Goal: Information Seeking & Learning: Find specific fact

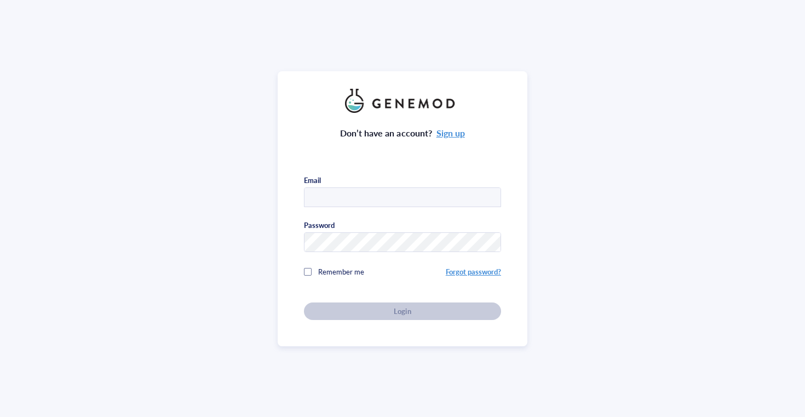
type input "tsvetanovalab@gmail.com"
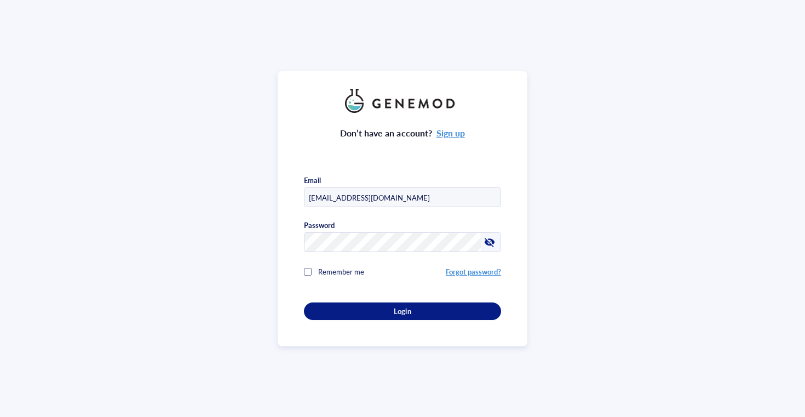
click at [406, 298] on div "Don’t have an account? Sign up Email tsvetanovalab@gmail.com Password Remember …" at bounding box center [402, 216] width 197 height 207
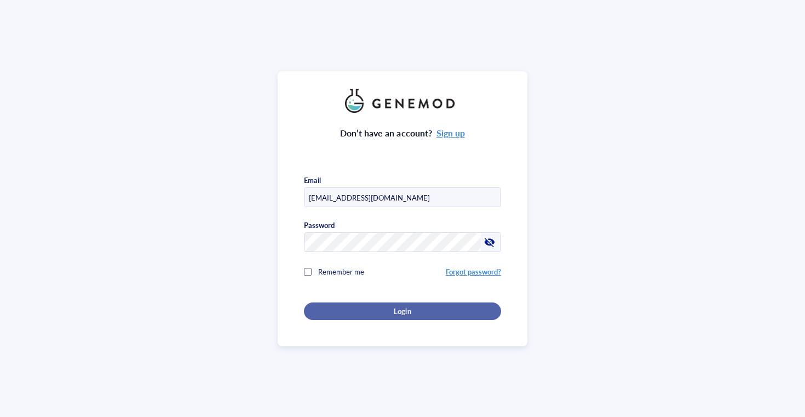
click at [406, 306] on span "Login" at bounding box center [402, 311] width 17 height 10
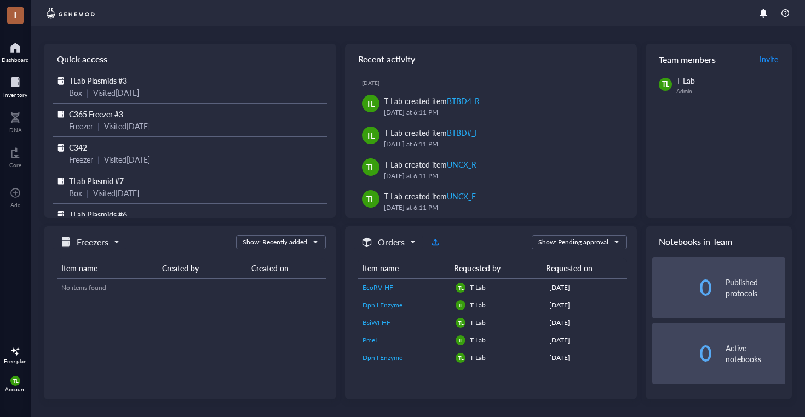
click at [16, 77] on div at bounding box center [15, 83] width 24 height 18
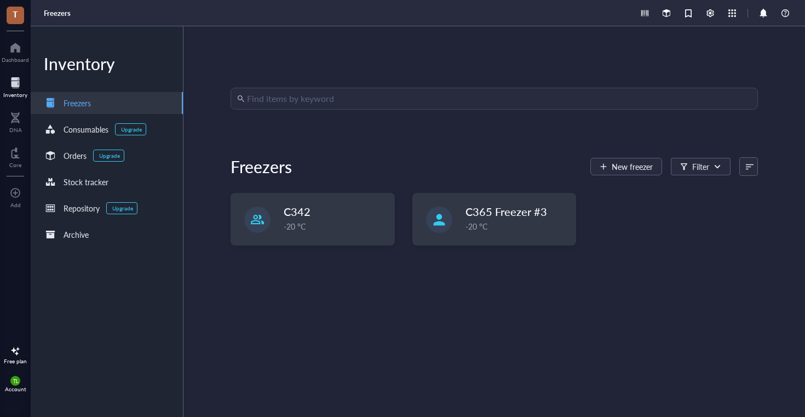
click at [419, 100] on input "search" at bounding box center [499, 98] width 504 height 21
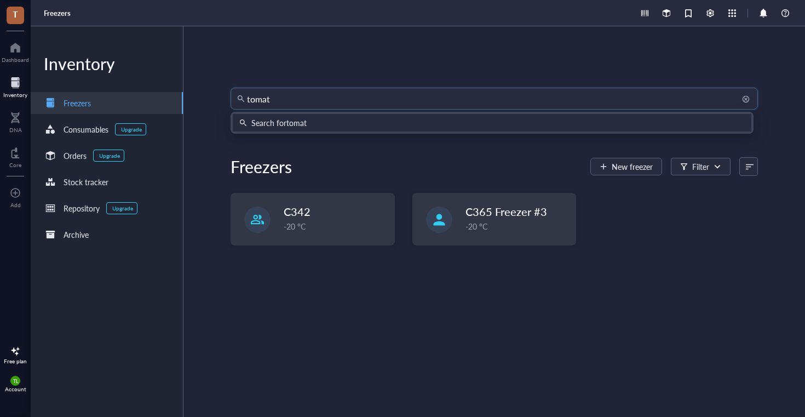
type input "tomato"
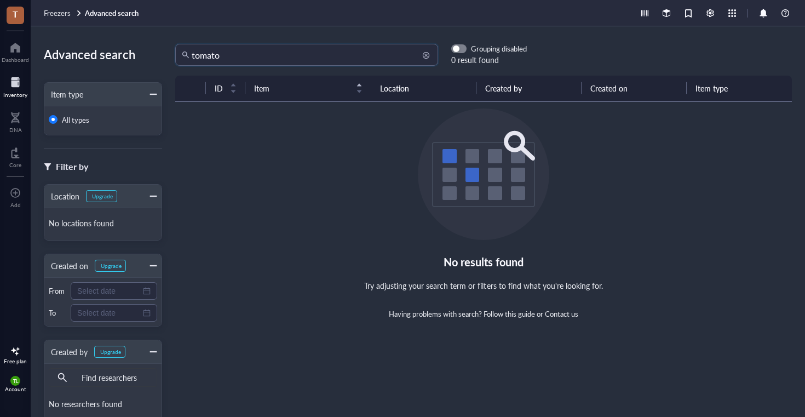
click at [227, 57] on input "tomato" at bounding box center [312, 54] width 240 height 21
drag, startPoint x: 227, startPoint y: 57, endPoint x: 173, endPoint y: 57, distance: 53.6
click at [173, 57] on div "tomato tomato Grouping disabled 0 result found" at bounding box center [344, 55] width 365 height 22
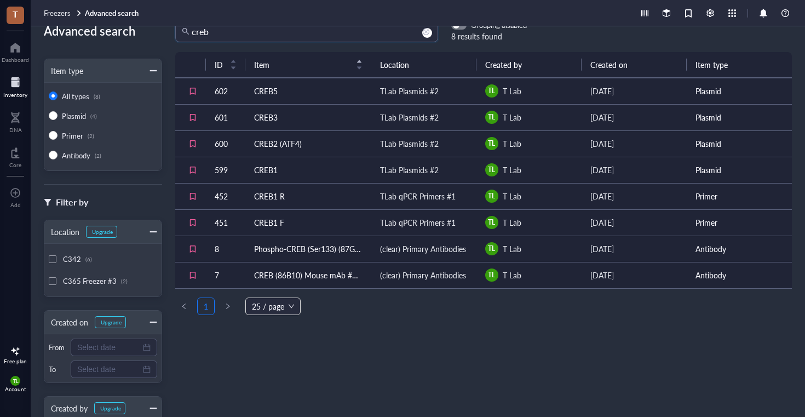
scroll to position [21, 0]
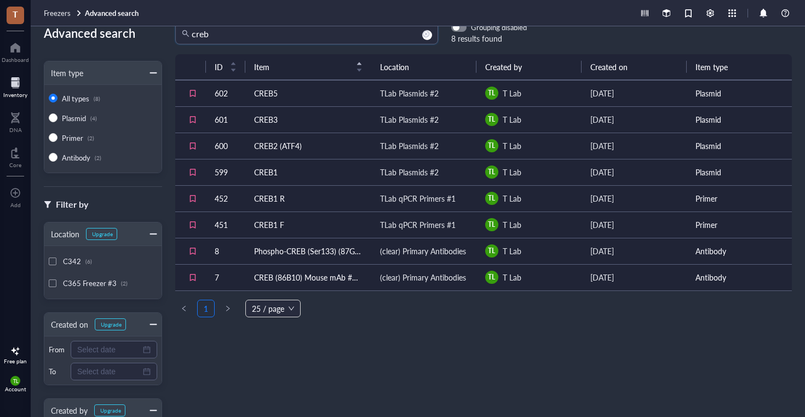
click at [224, 307] on span "right" at bounding box center [227, 308] width 7 height 7
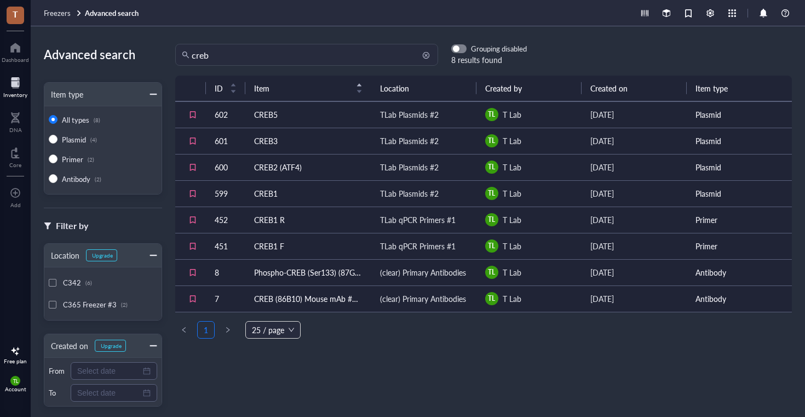
scroll to position [0, 0]
drag, startPoint x: 290, startPoint y: 57, endPoint x: 205, endPoint y: 48, distance: 85.9
click at [205, 48] on input "creb" at bounding box center [312, 54] width 240 height 21
type input "td"
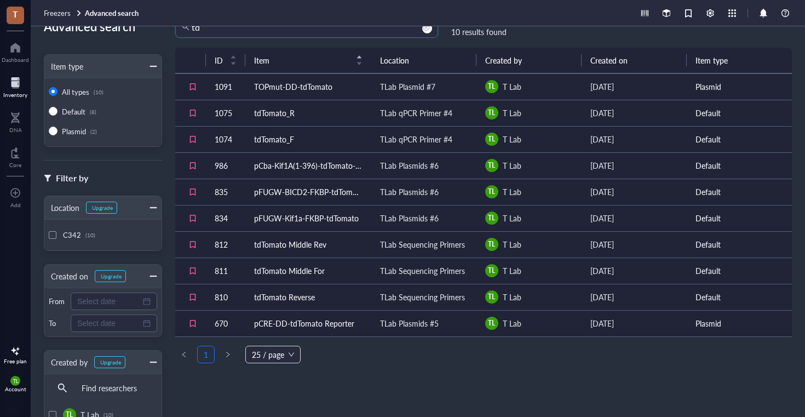
scroll to position [33, 0]
